Goal: Task Accomplishment & Management: Manage account settings

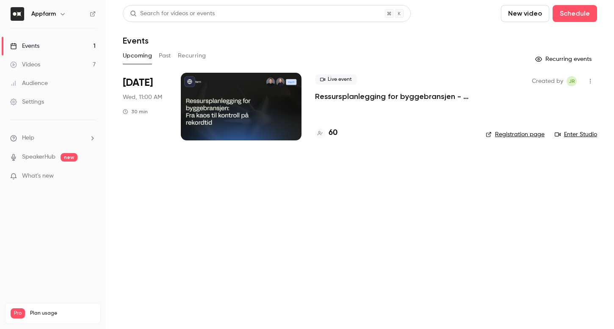
click at [45, 46] on link "Events 1" at bounding box center [53, 46] width 106 height 19
click at [169, 56] on button "Past" at bounding box center [165, 56] width 12 height 14
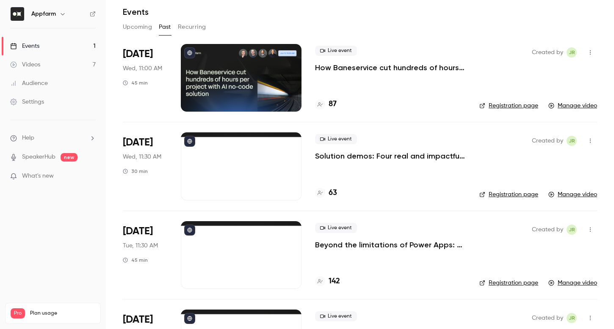
scroll to position [181, 0]
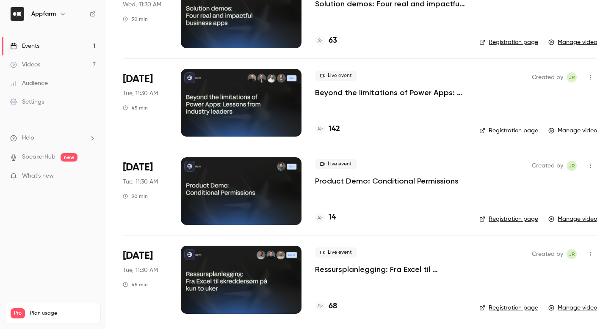
click at [343, 270] on p "Ressursplanlegging: Fra Excel til skreddersøm på kun to uker" at bounding box center [390, 269] width 151 height 10
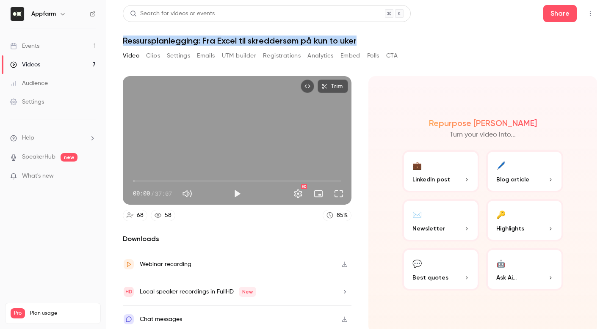
drag, startPoint x: 357, startPoint y: 42, endPoint x: 111, endPoint y: 37, distance: 245.9
click at [111, 37] on main "Search for videos or events Share Ressursplanlegging: Fra Excel til skreddersøm…" at bounding box center [360, 164] width 508 height 329
copy h1 "Ressursplanlegging: Fra Excel til skreddersøm på kun to uker"
click at [132, 56] on button "Video" at bounding box center [131, 56] width 17 height 14
click at [277, 58] on button "Registrations" at bounding box center [282, 56] width 38 height 14
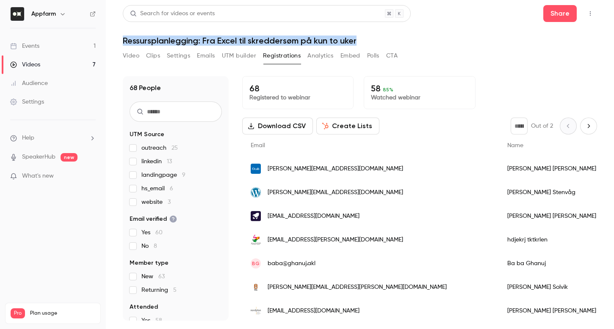
click at [176, 58] on button "Settings" at bounding box center [178, 56] width 23 height 14
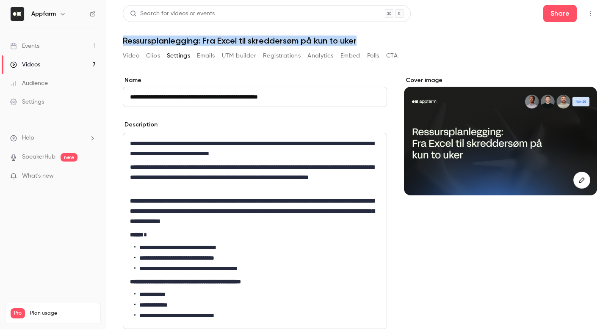
click at [282, 58] on button "Registrations" at bounding box center [282, 56] width 38 height 14
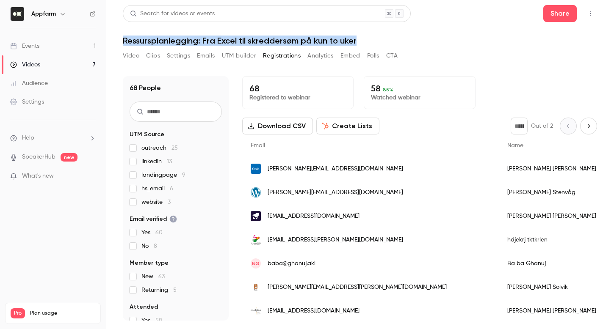
click at [48, 44] on link "Events 1" at bounding box center [53, 46] width 106 height 19
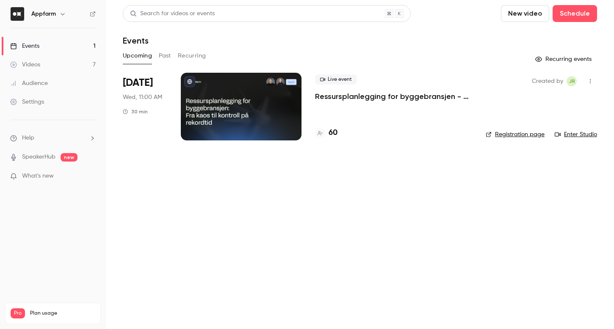
click at [157, 53] on div "Upcoming Past Recurring" at bounding box center [360, 56] width 474 height 14
click at [161, 54] on button "Past" at bounding box center [165, 56] width 12 height 14
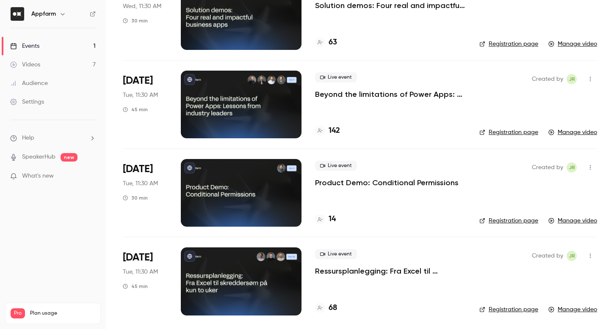
scroll to position [181, 0]
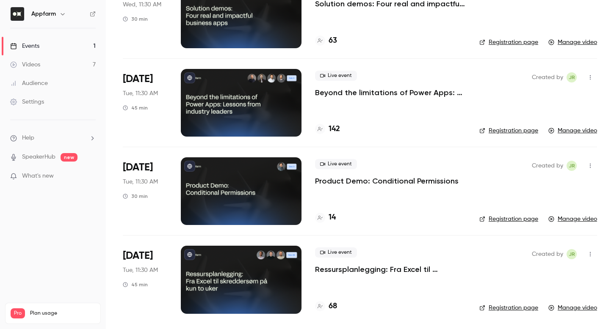
click at [512, 308] on link "Registration page" at bounding box center [508, 308] width 59 height 8
click at [341, 311] on div "68" at bounding box center [390, 306] width 151 height 11
click at [332, 303] on h4 "68" at bounding box center [332, 306] width 8 height 11
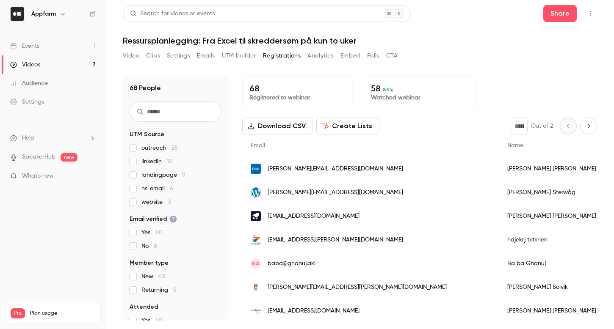
click at [166, 113] on input "text" at bounding box center [175, 112] width 92 height 20
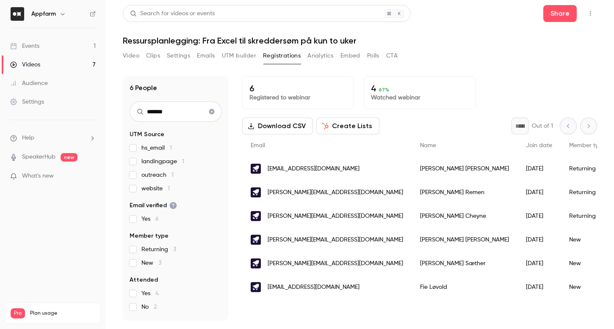
type input "*******"
click at [209, 110] on icon "Clear search" at bounding box center [212, 112] width 6 height 6
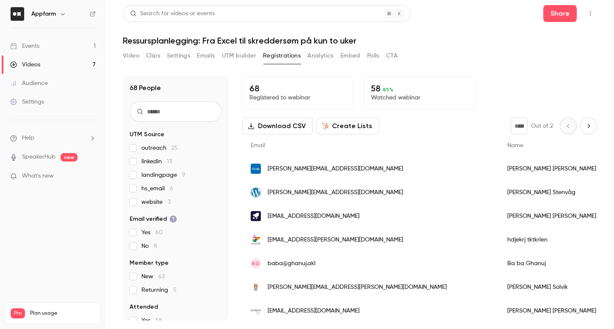
click at [169, 111] on input "text" at bounding box center [175, 112] width 92 height 20
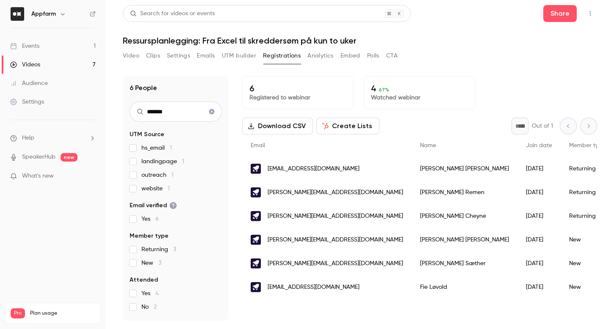
type input "*******"
click at [209, 113] on icon "Clear search" at bounding box center [212, 112] width 6 height 6
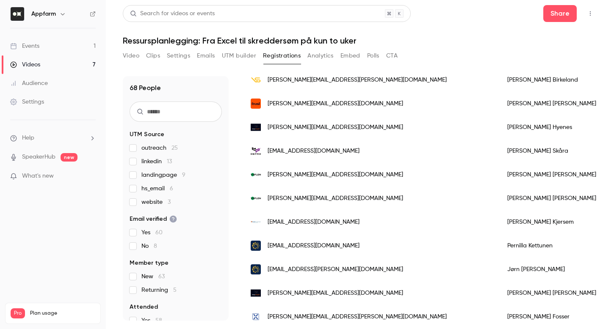
scroll to position [1027, 0]
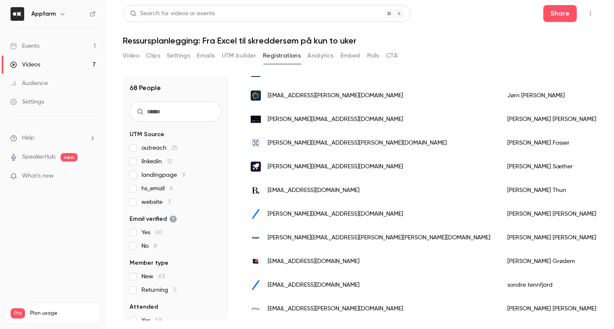
click at [297, 211] on span "[PERSON_NAME][EMAIL_ADDRESS][DOMAIN_NAME]" at bounding box center [334, 214] width 135 height 9
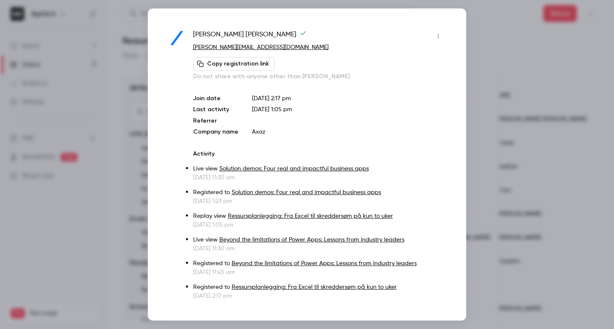
scroll to position [2, 0]
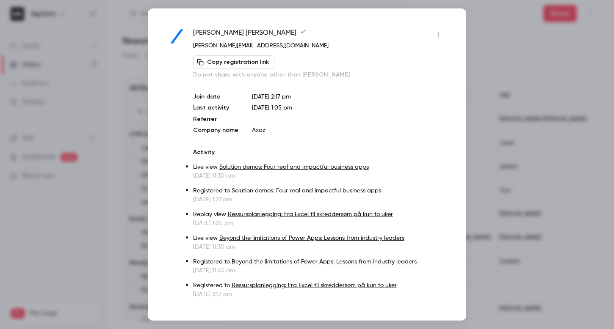
click at [130, 34] on div at bounding box center [307, 164] width 614 height 329
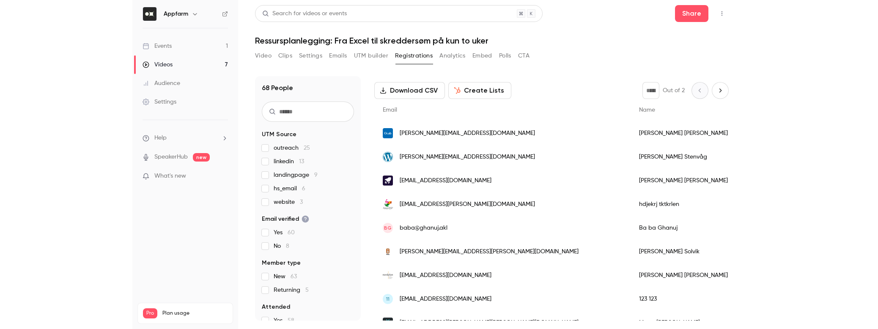
scroll to position [0, 0]
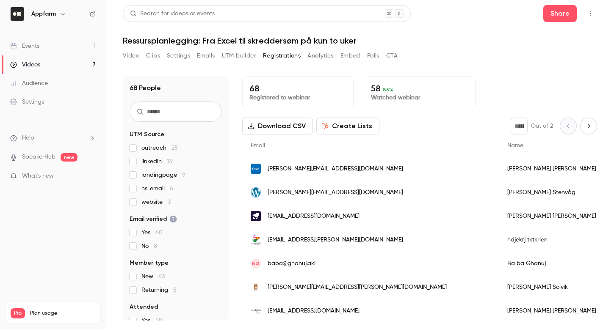
click at [343, 127] on button "Create Lists" at bounding box center [347, 126] width 63 height 17
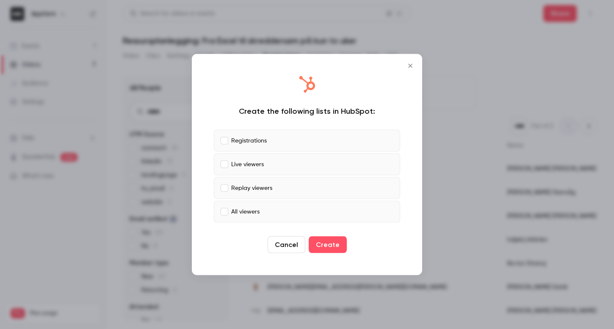
click at [231, 211] on p "All viewers" at bounding box center [245, 211] width 28 height 9
click at [322, 248] on button "Create" at bounding box center [327, 245] width 38 height 17
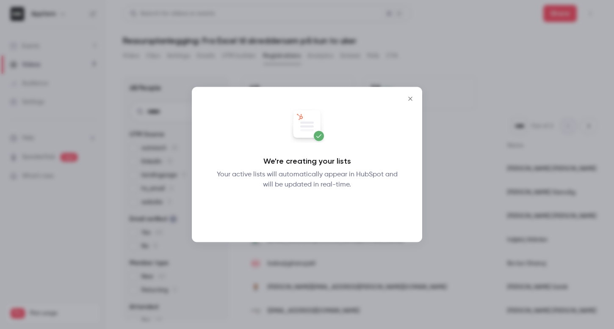
click at [307, 217] on button "Okay" at bounding box center [307, 212] width 31 height 17
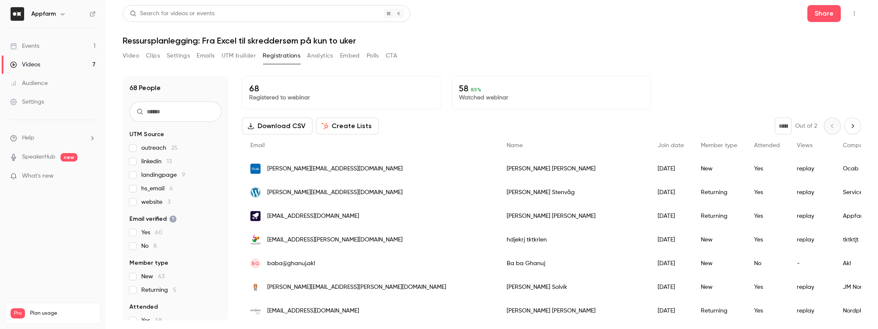
click at [184, 117] on input "text" at bounding box center [175, 112] width 92 height 20
type input "*********"
click at [164, 116] on input "text" at bounding box center [175, 112] width 92 height 20
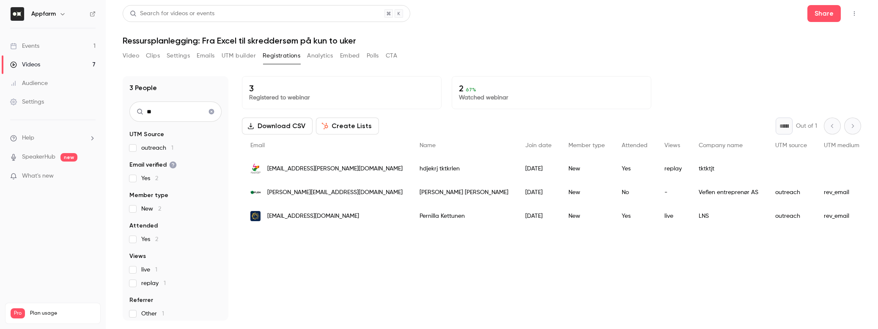
type input "*"
